Goal: Information Seeking & Learning: Learn about a topic

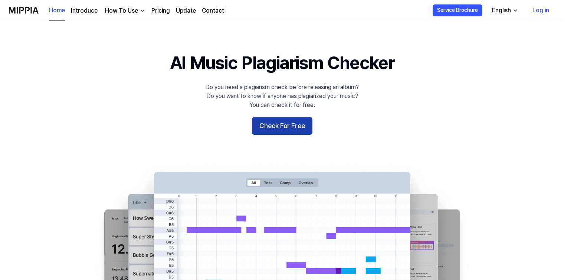
click at [277, 126] on button "Check For Free" at bounding box center [282, 126] width 60 height 18
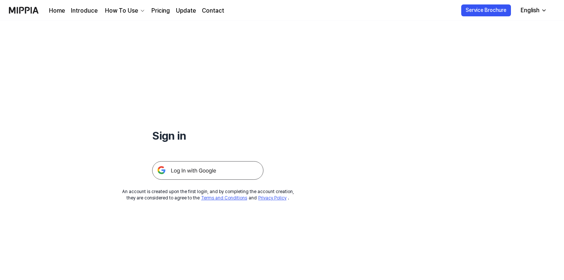
click at [183, 165] on img at bounding box center [207, 170] width 111 height 19
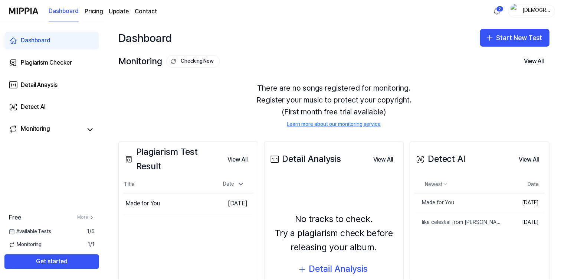
scroll to position [59, 0]
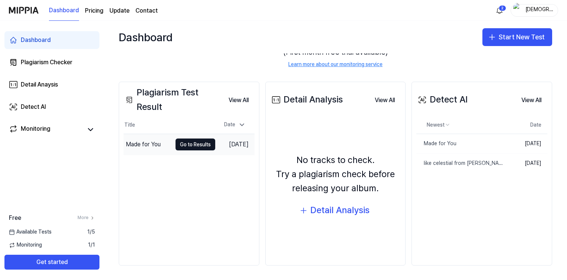
click at [142, 142] on div "Made for You" at bounding box center [143, 144] width 35 height 9
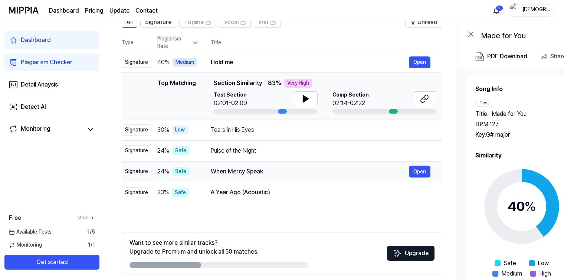
scroll to position [57, 0]
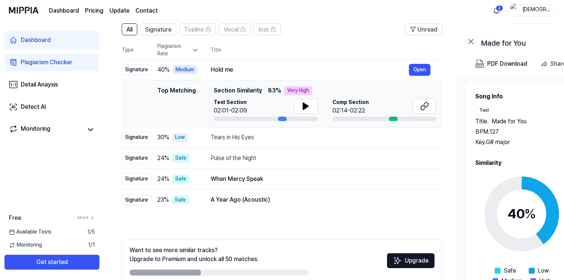
click at [227, 112] on div "02:01-02:09" at bounding box center [230, 110] width 33 height 9
drag, startPoint x: 244, startPoint y: 111, endPoint x: 248, endPoint y: 111, distance: 4.1
click at [248, 111] on div "Test Section 02:01-02:09" at bounding box center [266, 107] width 104 height 16
click at [344, 111] on div "02:14-02:22" at bounding box center [350, 110] width 36 height 9
click at [363, 111] on div "02:14-02:22" at bounding box center [350, 110] width 36 height 9
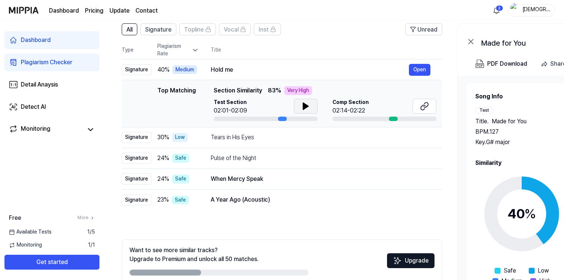
click at [303, 104] on icon at bounding box center [305, 106] width 5 height 7
click at [430, 107] on button at bounding box center [425, 106] width 24 height 15
click at [301, 109] on icon at bounding box center [305, 106] width 9 height 9
drag, startPoint x: 301, startPoint y: 109, endPoint x: 315, endPoint y: 140, distance: 33.4
click at [315, 140] on tbody "Signature 40 % Medium Hold me Open Top Matching Top Matching Section Similarity…" at bounding box center [282, 134] width 321 height 151
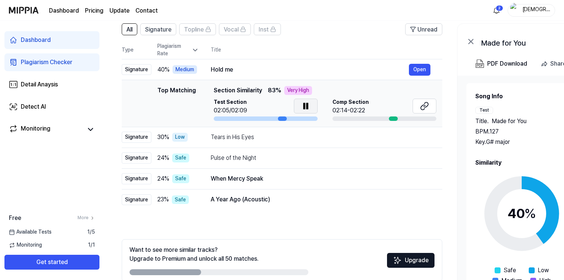
click at [314, 111] on button at bounding box center [306, 106] width 24 height 15
click at [423, 104] on icon at bounding box center [424, 106] width 9 height 9
click at [376, 62] on td "Hold me Open" at bounding box center [320, 69] width 243 height 21
click at [165, 24] on div "Signature" at bounding box center [158, 29] width 26 height 10
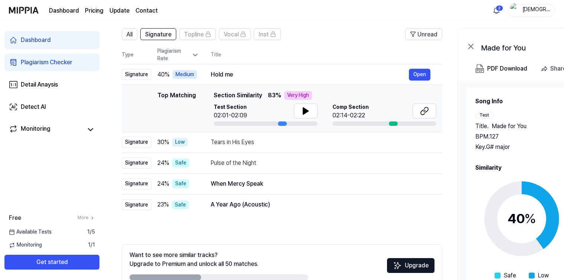
scroll to position [94, 0]
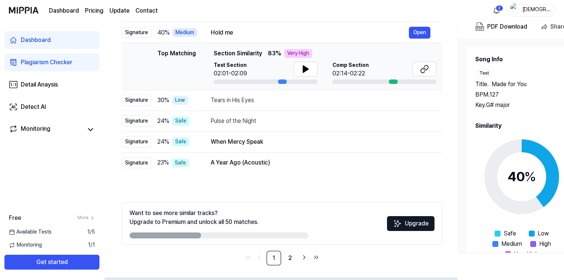
drag, startPoint x: 186, startPoint y: 233, endPoint x: 293, endPoint y: 210, distance: 108.9
click at [281, 217] on div "Want to see more similar tracks? Upgrade to Premium and unlock all 50 matches." at bounding box center [219, 224] width 179 height 30
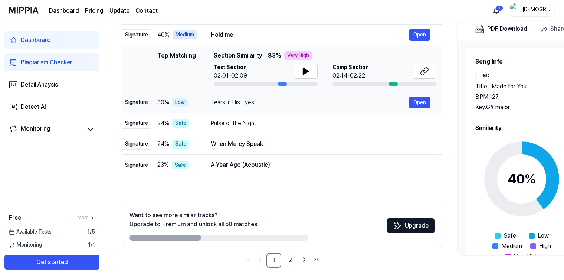
scroll to position [57, 0]
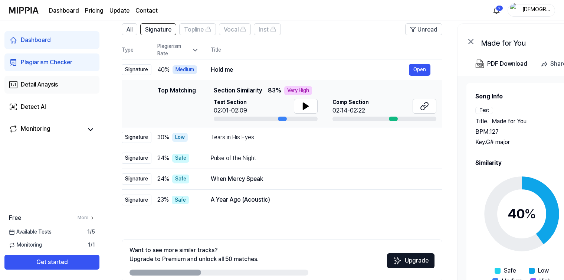
click at [62, 93] on link "Detail Anaysis" at bounding box center [51, 85] width 95 height 18
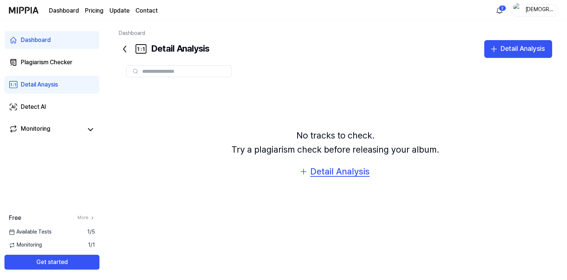
click at [330, 172] on div "Detail Analysis" at bounding box center [339, 171] width 59 height 14
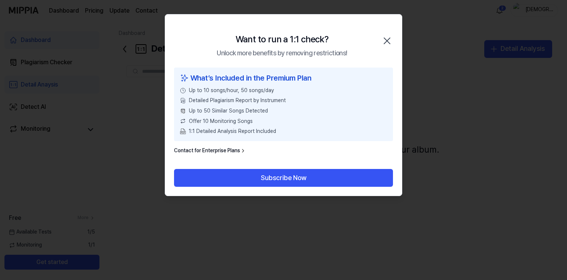
click at [390, 39] on icon "button" at bounding box center [387, 41] width 12 height 12
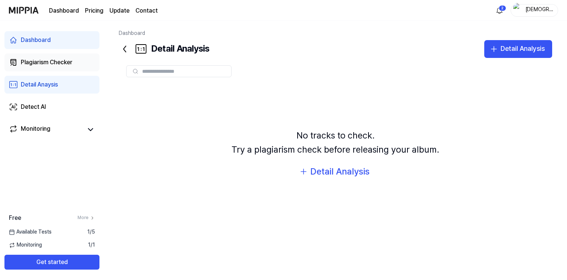
click at [40, 61] on div "Plagiarism Checker" at bounding box center [47, 62] width 52 height 9
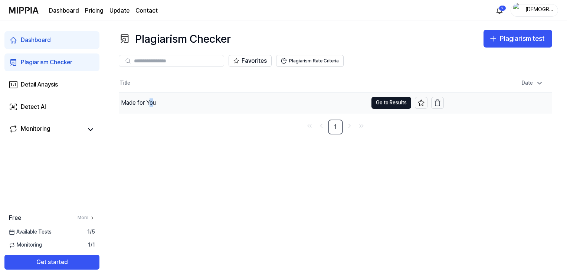
click at [151, 101] on div "Made for You" at bounding box center [138, 102] width 35 height 9
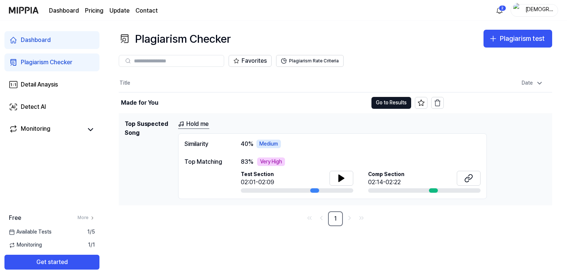
click at [204, 140] on div "Similarity" at bounding box center [205, 144] width 42 height 9
click at [394, 104] on button "Go to Results" at bounding box center [391, 103] width 40 height 12
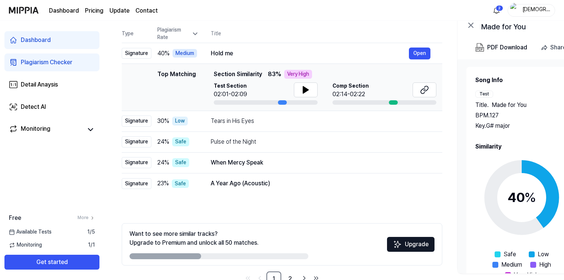
scroll to position [74, 0]
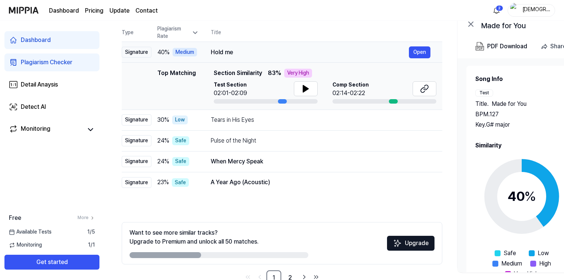
click at [169, 56] on span "40 %" at bounding box center [163, 52] width 12 height 9
click at [137, 58] on td "Signature" at bounding box center [137, 52] width 30 height 21
click at [142, 50] on div "Signature" at bounding box center [137, 52] width 30 height 11
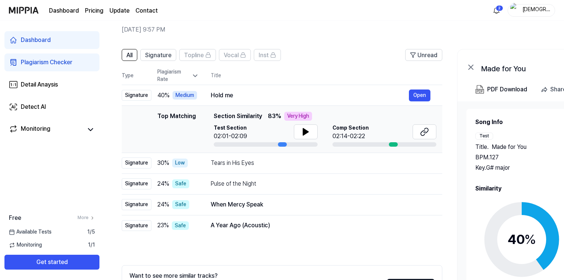
scroll to position [0, 0]
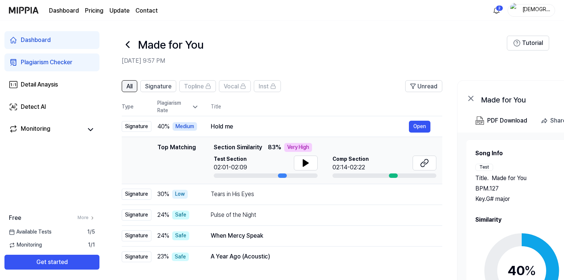
click at [134, 88] on button "All" at bounding box center [130, 86] width 16 height 12
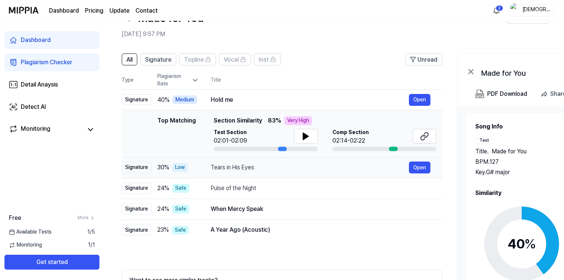
scroll to position [37, 0]
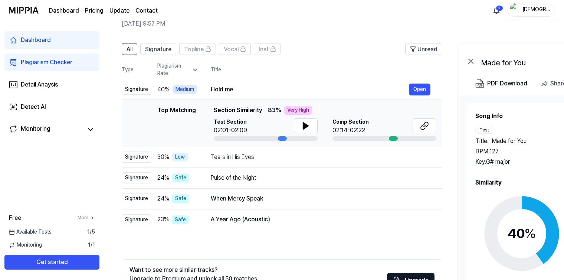
click at [240, 108] on span "Section Similarity" at bounding box center [238, 110] width 48 height 9
click at [414, 89] on button "Open" at bounding box center [420, 89] width 22 height 12
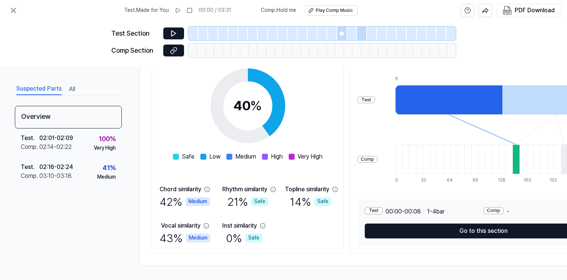
scroll to position [116, 0]
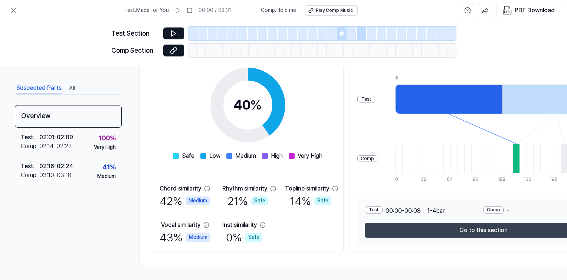
click at [474, 225] on button "Go to this section" at bounding box center [483, 230] width 237 height 15
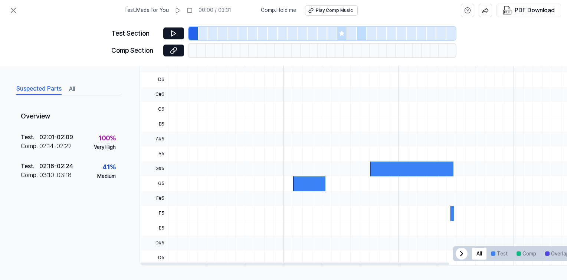
scroll to position [216, 0]
drag, startPoint x: 160, startPoint y: 195, endPoint x: 163, endPoint y: 189, distance: 6.7
click at [163, 190] on span "F#5" at bounding box center [154, 197] width 28 height 15
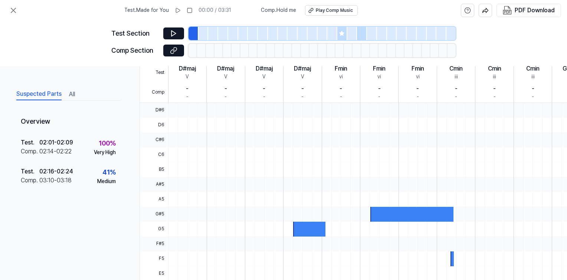
scroll to position [178, 0]
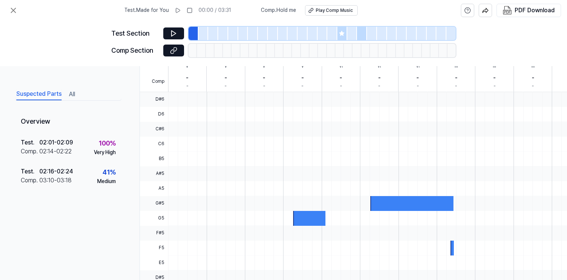
click at [347, 33] on div at bounding box center [322, 33] width 267 height 13
click at [335, 36] on div at bounding box center [332, 33] width 10 height 13
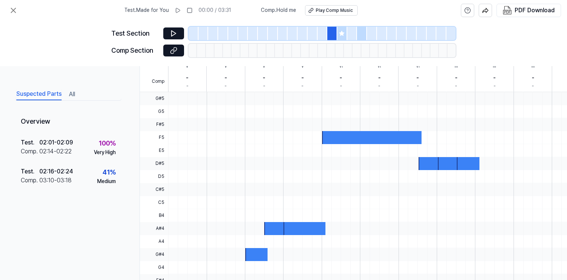
click at [341, 36] on div at bounding box center [342, 33] width 10 height 13
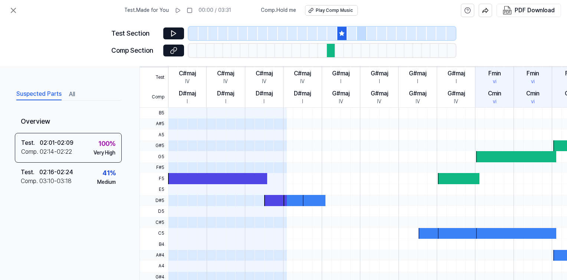
scroll to position [194, 0]
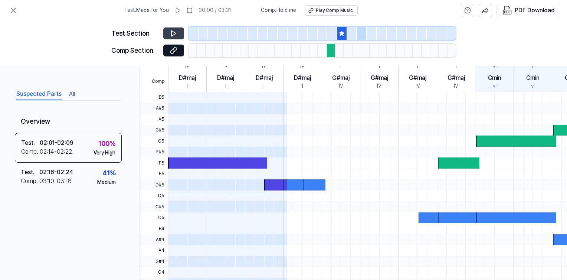
click at [181, 31] on button at bounding box center [173, 33] width 21 height 12
click at [176, 30] on icon at bounding box center [173, 33] width 7 height 7
click at [15, 10] on icon at bounding box center [13, 10] width 9 height 9
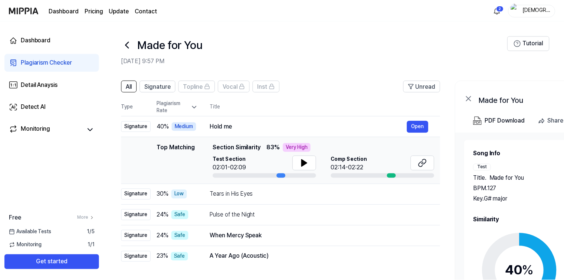
scroll to position [37, 0]
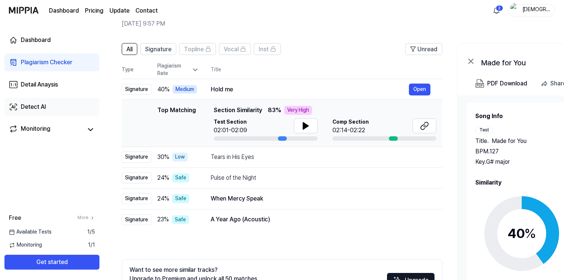
click at [46, 111] on link "Detect AI" at bounding box center [51, 107] width 95 height 18
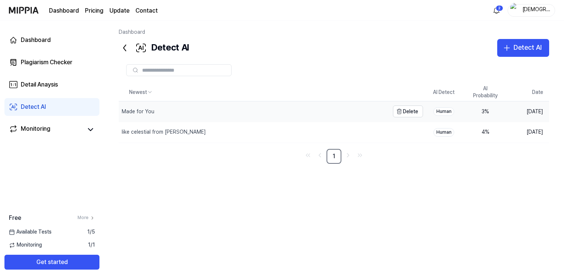
click at [213, 105] on div "Made for You" at bounding box center [254, 111] width 271 height 20
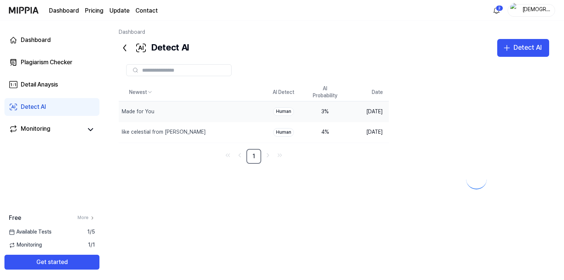
scroll to position [34, 0]
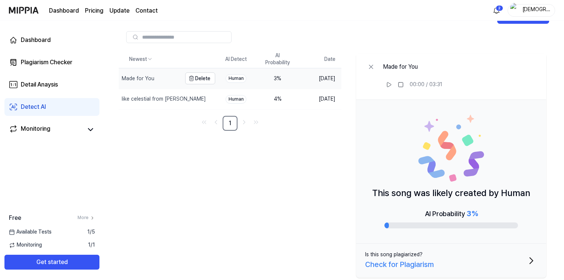
click at [169, 79] on div "Made for You" at bounding box center [150, 78] width 63 height 20
click at [288, 99] on div "4 %" at bounding box center [278, 98] width 30 height 7
click at [290, 80] on div "3 %" at bounding box center [278, 78] width 30 height 7
click at [284, 102] on td "4 %" at bounding box center [278, 99] width 42 height 21
click at [285, 81] on div "3 %" at bounding box center [278, 78] width 30 height 7
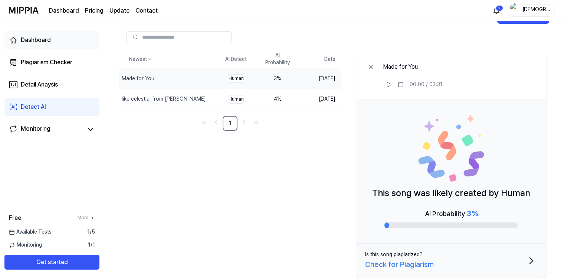
click at [55, 41] on link "Dashboard" at bounding box center [51, 40] width 95 height 18
